Goal: Transaction & Acquisition: Book appointment/travel/reservation

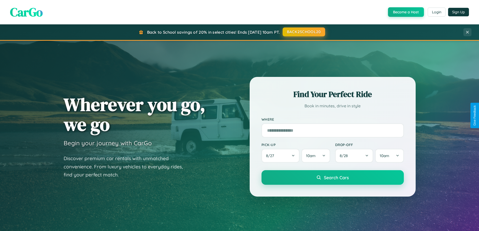
click at [304, 32] on button "BACK2SCHOOL20" at bounding box center [304, 31] width 42 height 9
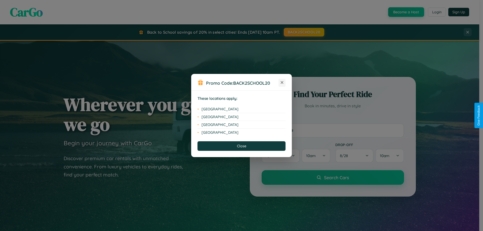
click at [282, 83] on icon at bounding box center [282, 82] width 3 height 3
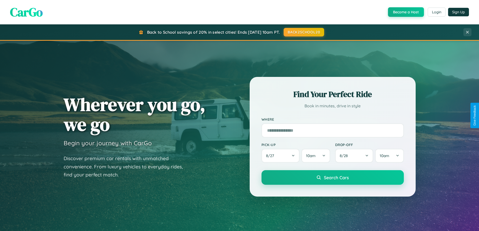
scroll to position [217, 0]
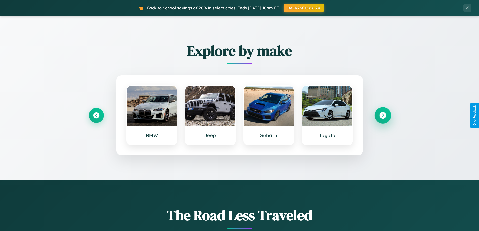
click at [383, 115] on icon at bounding box center [382, 115] width 7 height 7
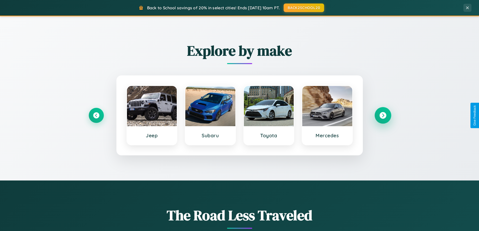
click at [383, 115] on icon at bounding box center [382, 115] width 7 height 7
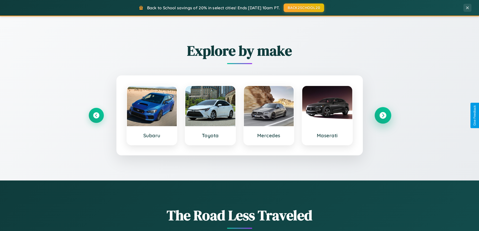
click at [383, 115] on icon at bounding box center [382, 115] width 7 height 7
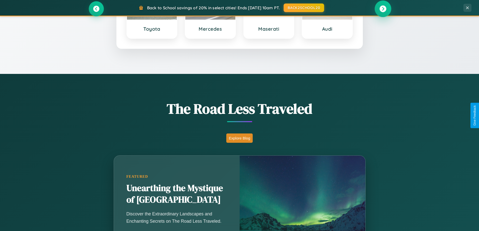
scroll to position [968, 0]
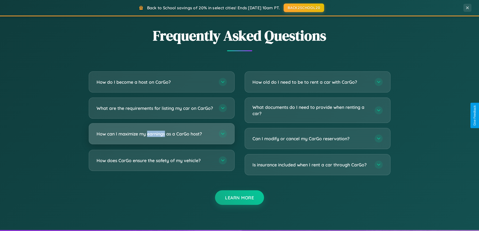
click at [161, 137] on h3 "How can I maximize my earnings as a CarGo host?" at bounding box center [155, 134] width 117 height 6
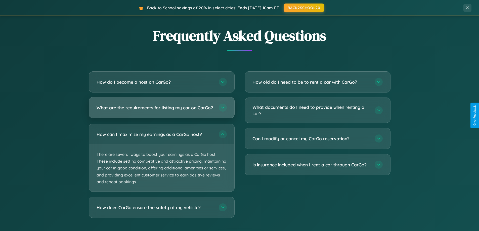
click at [161, 110] on h3 "What are the requirements for listing my car on CarGo?" at bounding box center [155, 108] width 117 height 6
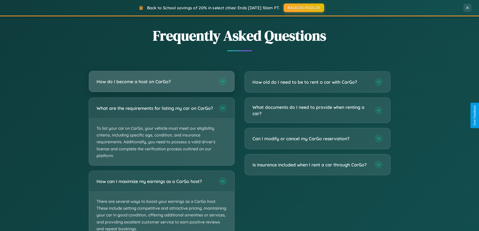
click at [161, 82] on h3 "How do I become a host on CarGo?" at bounding box center [155, 81] width 117 height 6
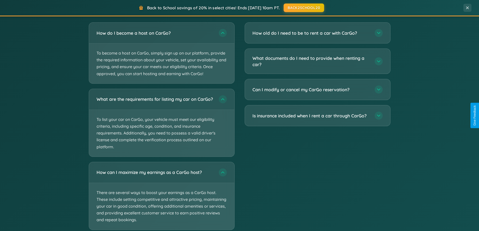
scroll to position [0, 0]
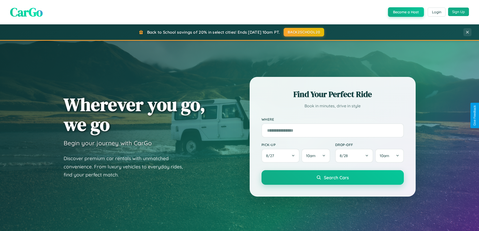
click at [458, 12] on button "Sign Up" at bounding box center [458, 12] width 21 height 9
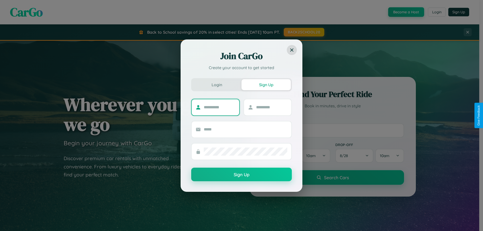
click at [219, 107] on input "text" at bounding box center [219, 107] width 31 height 8
type input "********"
click at [271, 107] on input "text" at bounding box center [271, 107] width 31 height 8
type input "*****"
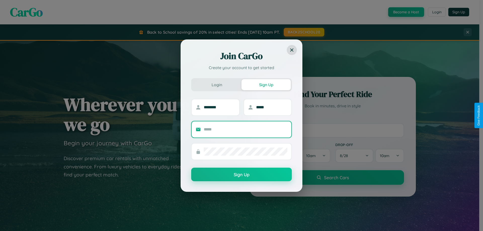
click at [245, 129] on input "text" at bounding box center [245, 129] width 83 height 8
type input "**********"
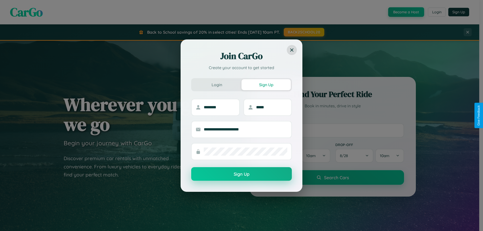
click at [241, 174] on button "Sign Up" at bounding box center [241, 174] width 101 height 14
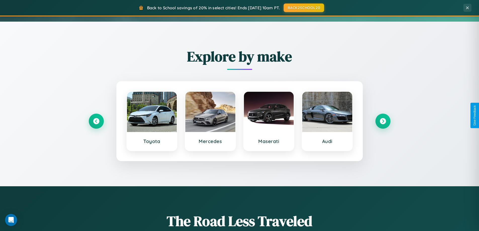
scroll to position [217, 0]
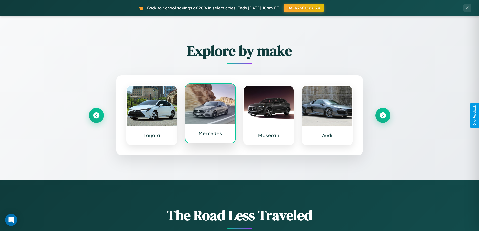
click at [210, 114] on div at bounding box center [210, 104] width 50 height 40
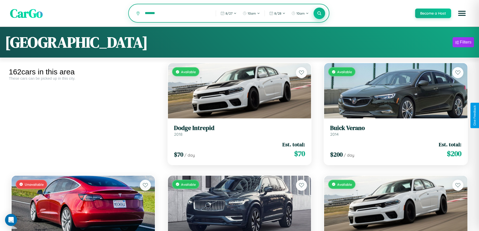
type input "*******"
click at [319, 13] on icon at bounding box center [319, 13] width 5 height 5
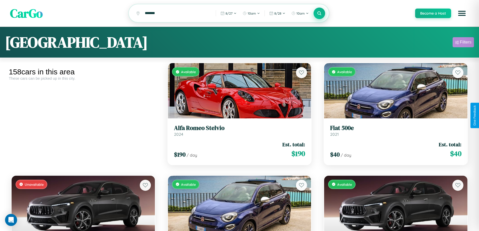
click at [463, 43] on div "Filters" at bounding box center [466, 42] width 12 height 5
